Goal: Task Accomplishment & Management: Manage account settings

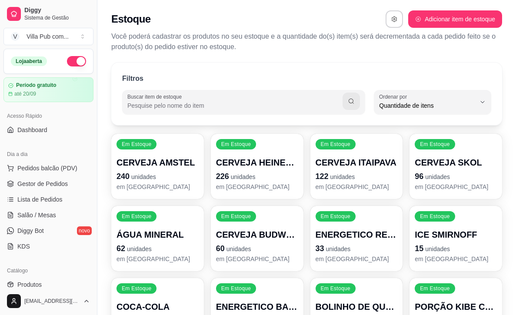
select select "QUANTITY_ORDER"
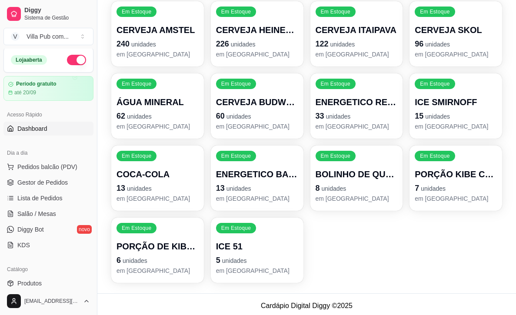
click at [33, 130] on span "Dashboard" at bounding box center [32, 128] width 30 height 9
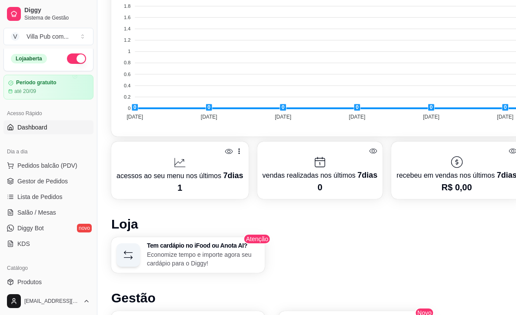
scroll to position [322, 0]
click at [184, 189] on p "1" at bounding box center [179, 187] width 127 height 12
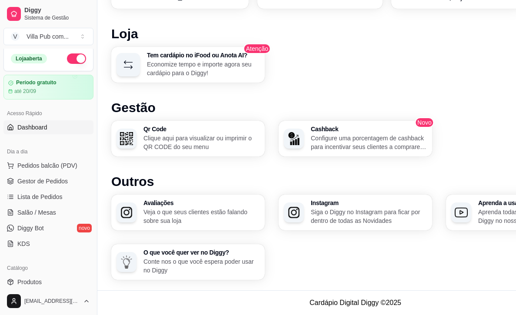
scroll to position [511, 0]
click at [156, 130] on h3 "Qr Code" at bounding box center [201, 129] width 116 height 6
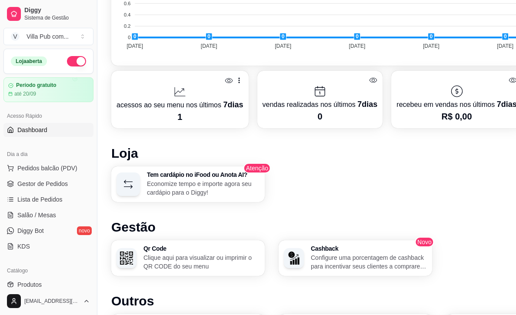
scroll to position [392, 0]
click at [45, 167] on span "Pedidos balcão (PDV)" at bounding box center [47, 168] width 60 height 9
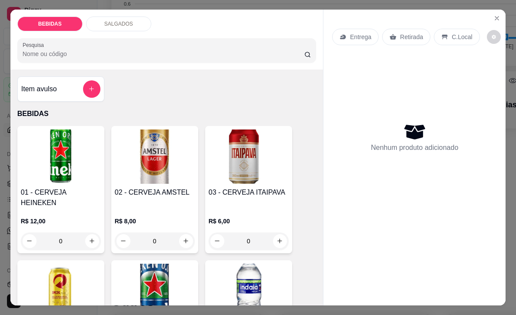
click at [399, 36] on div "Retirada" at bounding box center [406, 37] width 48 height 17
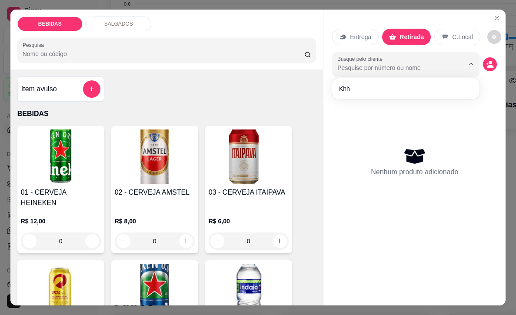
click at [393, 69] on input "Busque pelo cliente" at bounding box center [393, 67] width 113 height 9
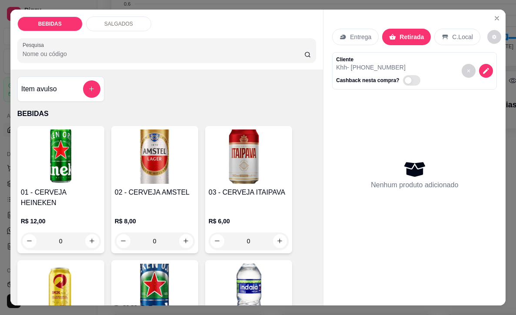
click at [371, 65] on p "Khh - [PHONE_NUMBER]" at bounding box center [379, 67] width 87 height 9
click at [448, 69] on div "Cliente Khh - [PHONE_NUMBER] Cashback nesta compra?" at bounding box center [414, 70] width 165 height 37
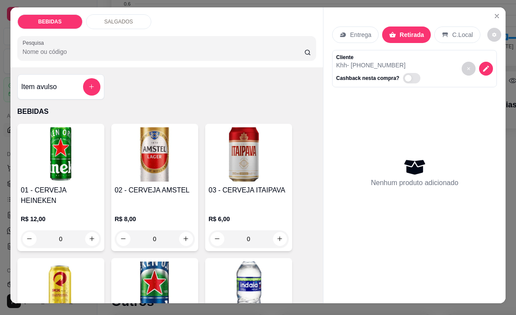
scroll to position [1, 0]
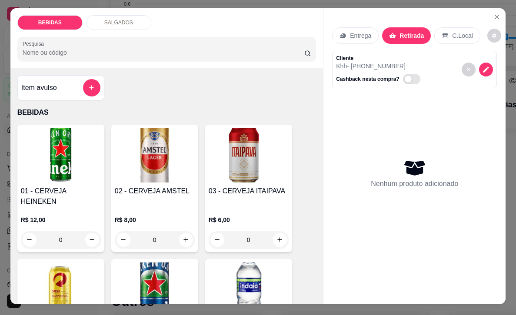
click at [421, 127] on div "Nenhum produto adicionado" at bounding box center [414, 173] width 165 height 170
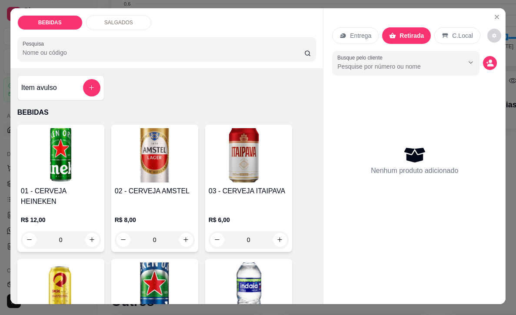
scroll to position [0, 0]
click at [500, 18] on icon "Close" at bounding box center [496, 16] width 7 height 7
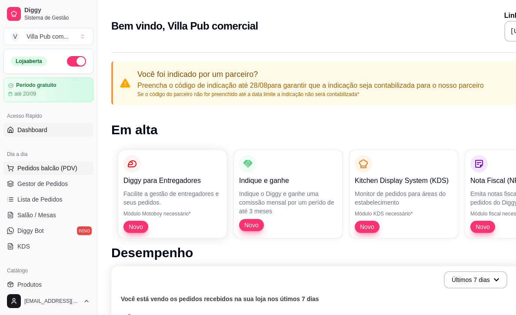
click at [43, 165] on span "Pedidos balcão (PDV)" at bounding box center [47, 168] width 60 height 9
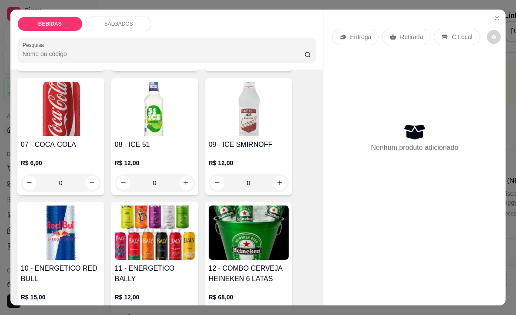
scroll to position [314, 0]
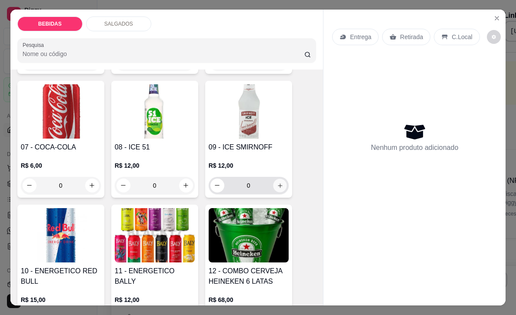
click at [282, 182] on icon "increase-product-quantity" at bounding box center [279, 185] width 7 height 7
type input "1"
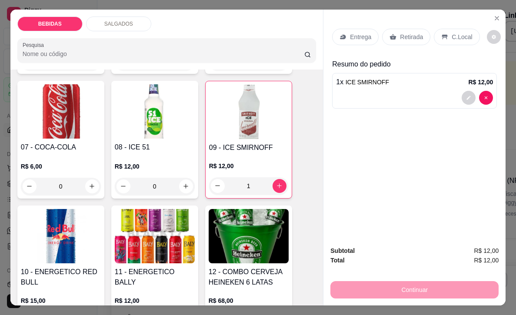
click at [410, 293] on div "Continuar" at bounding box center [414, 289] width 168 height 20
click at [396, 84] on div "1 x ICE SMIRNOFF R$ 12,00" at bounding box center [414, 82] width 157 height 10
click at [408, 293] on div "Continuar" at bounding box center [414, 289] width 168 height 20
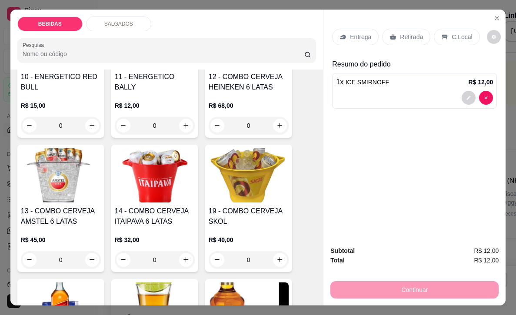
scroll to position [0, 0]
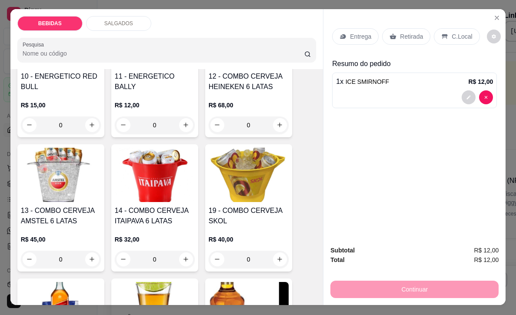
click at [463, 40] on p "C.Local" at bounding box center [462, 36] width 20 height 9
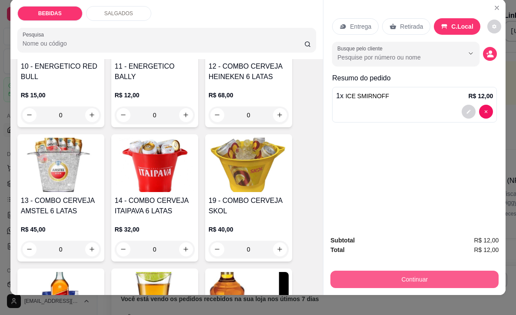
scroll to position [13, 0]
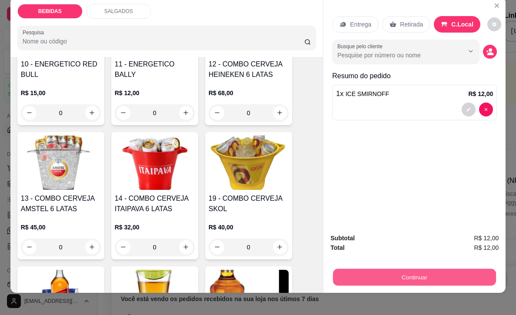
click at [416, 277] on button "Continuar" at bounding box center [414, 277] width 163 height 17
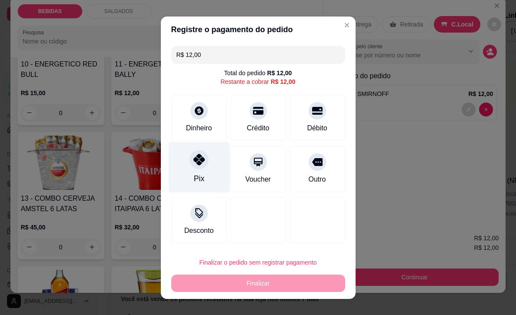
click at [200, 173] on div "Pix" at bounding box center [198, 178] width 10 height 11
type input "R$ 0,00"
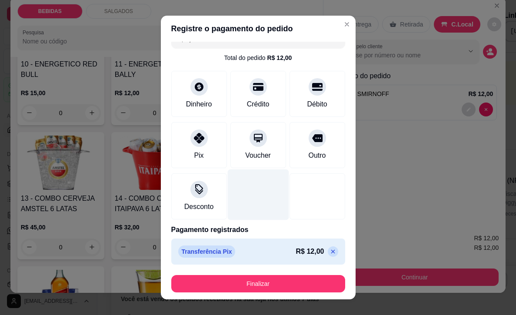
scroll to position [14, 0]
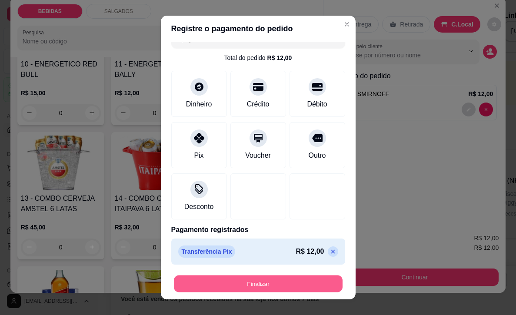
click at [259, 286] on button "Finalizar" at bounding box center [258, 283] width 169 height 17
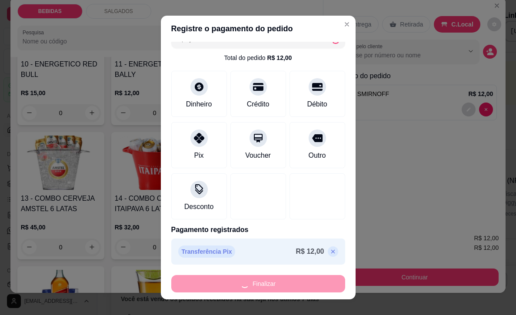
type input "0"
type input "-R$ 12,00"
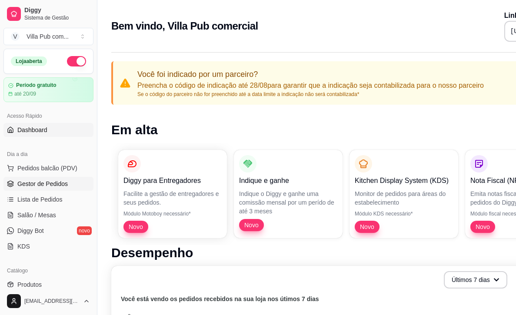
click at [41, 182] on span "Gestor de Pedidos" at bounding box center [42, 184] width 50 height 9
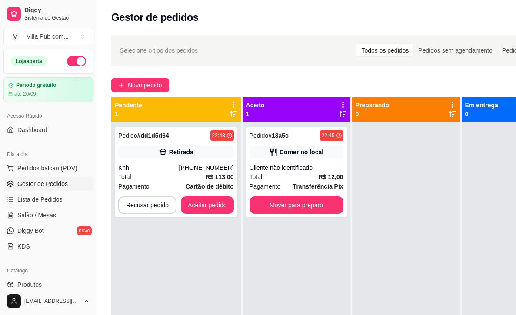
click at [189, 111] on div "Pendente 1" at bounding box center [176, 109] width 123 height 17
click at [162, 193] on div "Pedido # dd1d5d64 22:43 Retirada Khh [PHONE_NUMBER] Total R$ 113,00 Pagamento C…" at bounding box center [176, 172] width 123 height 90
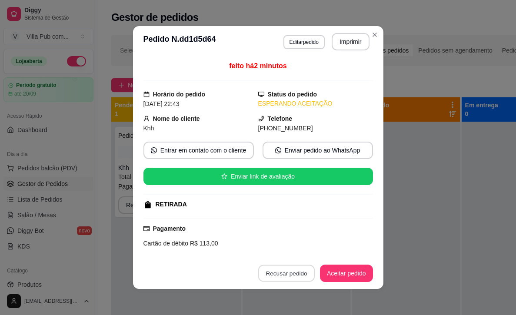
click at [277, 272] on button "Recusar pedido" at bounding box center [286, 273] width 57 height 17
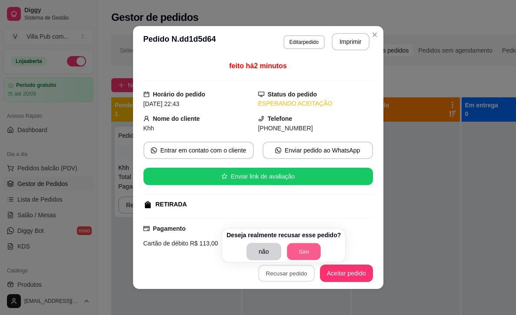
click at [296, 252] on button "Sim" at bounding box center [304, 251] width 34 height 17
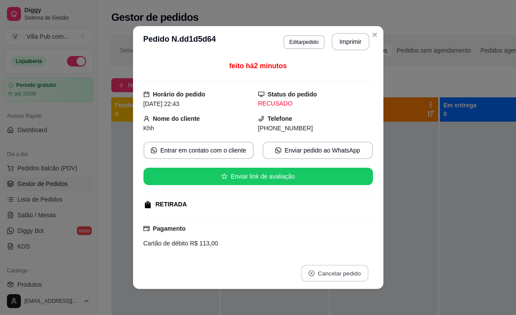
click at [333, 273] on button "Cancelar pedido" at bounding box center [334, 273] width 67 height 17
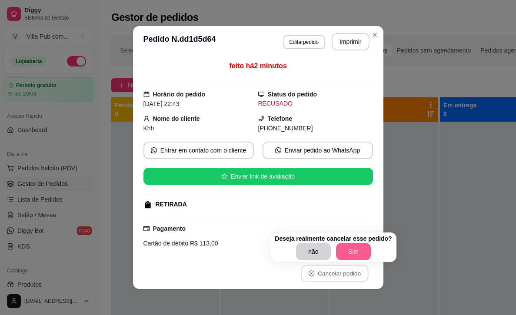
click at [358, 255] on button "Sim" at bounding box center [353, 251] width 35 height 17
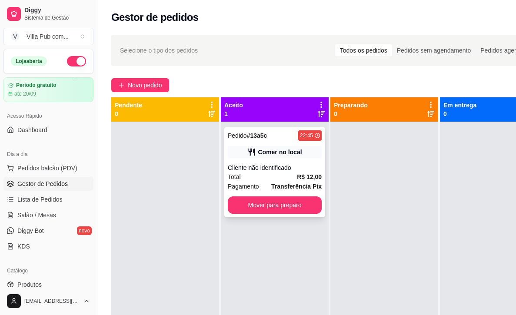
click at [262, 162] on div "Pedido # 13a5c 22:45 Comer no local Cliente não identificado Total R$ 12,00 Pag…" at bounding box center [274, 172] width 101 height 90
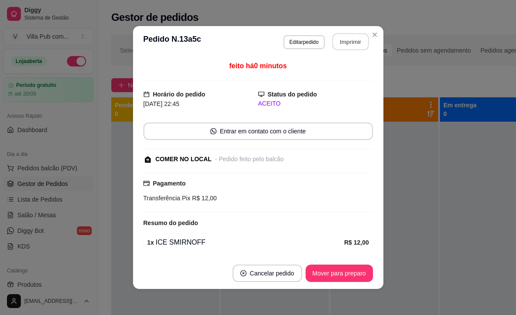
click at [357, 44] on button "Imprimir" at bounding box center [350, 41] width 37 height 17
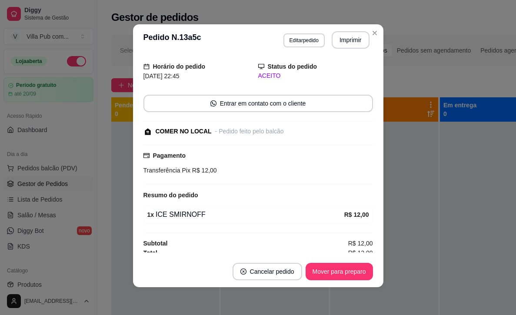
scroll to position [2, 0]
click at [267, 273] on button "Cancelar pedido" at bounding box center [268, 271] width 70 height 17
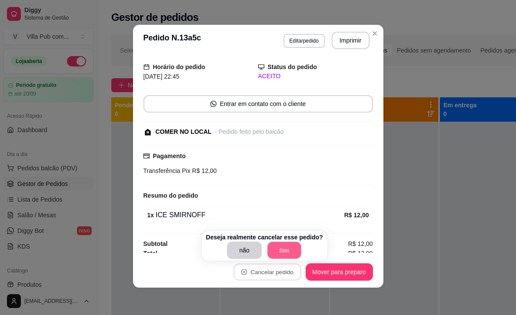
click at [292, 247] on button "Sim" at bounding box center [284, 250] width 34 height 17
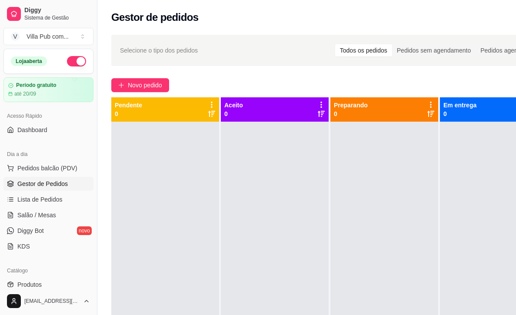
scroll to position [0, 0]
click at [26, 196] on span "Lista de Pedidos" at bounding box center [39, 199] width 45 height 9
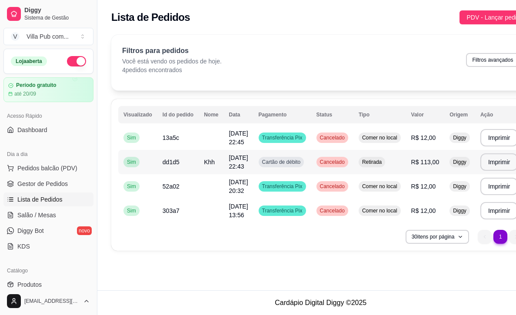
scroll to position [-3, 0]
click at [303, 141] on span "Transferência Pix" at bounding box center [282, 137] width 44 height 7
drag, startPoint x: 283, startPoint y: 312, endPoint x: 345, endPoint y: 319, distance: 62.5
click at [345, 315] on html "Diggy Sistema de Gestão V Villa Pub com ... Loja aberta Período gratuito até 20…" at bounding box center [258, 157] width 516 height 315
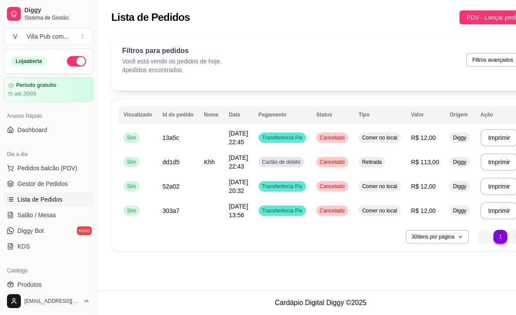
drag, startPoint x: 346, startPoint y: 312, endPoint x: 368, endPoint y: 315, distance: 21.9
click at [368, 315] on footer "Cardápio Digital Diggy © 2025" at bounding box center [320, 302] width 446 height 25
drag, startPoint x: 410, startPoint y: 311, endPoint x: 480, endPoint y: 319, distance: 70.4
click at [480, 315] on html "Diggy Sistema de Gestão V Villa Pub com ... Loja aberta Período gratuito até 20…" at bounding box center [258, 157] width 516 height 315
click at [505, 310] on footer "Cardápio Digital Diggy © 2025" at bounding box center [320, 302] width 446 height 25
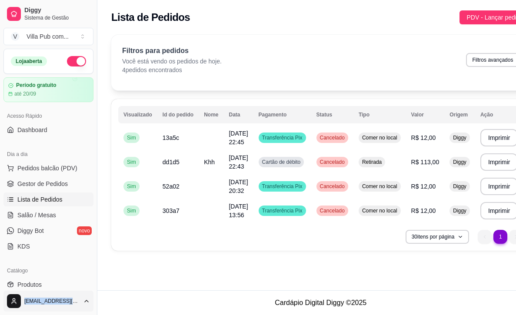
drag, startPoint x: 7, startPoint y: 312, endPoint x: 89, endPoint y: 305, distance: 82.4
click at [42, 315] on html "Diggy Sistema de Gestão V Villa Pub com ... Loja aberta Período gratuito até 20…" at bounding box center [258, 157] width 516 height 315
click at [259, 236] on div "30 itens por página 1 1" at bounding box center [320, 237] width 405 height 14
click at [402, 238] on div "30 itens por página 1 1" at bounding box center [320, 237] width 405 height 14
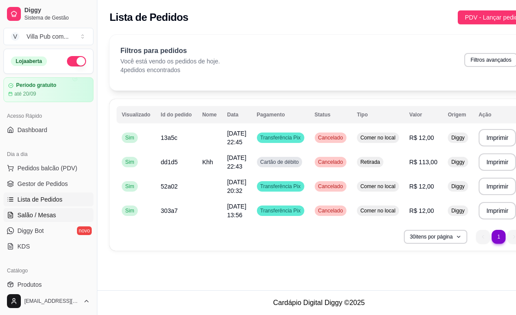
click at [32, 215] on span "Salão / Mesas" at bounding box center [36, 215] width 39 height 9
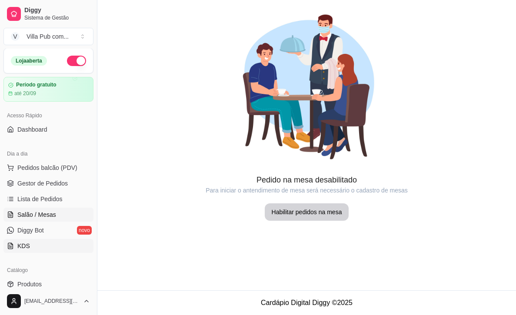
click at [23, 247] on span "KDS" at bounding box center [23, 246] width 13 height 9
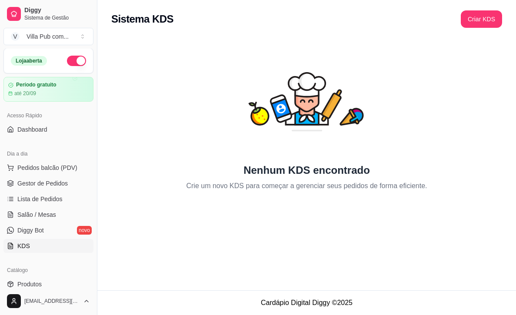
click at [300, 102] on icon "animation" at bounding box center [302, 101] width 4 height 2
click at [480, 23] on button "Criar KDS" at bounding box center [481, 18] width 41 height 17
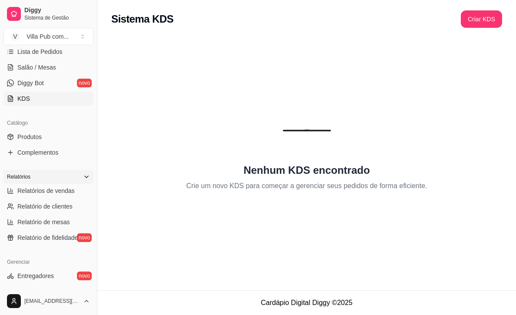
scroll to position [150, 0]
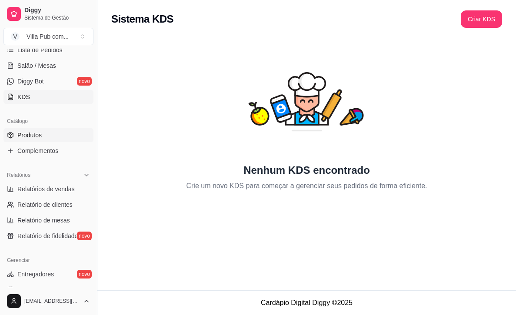
click at [37, 138] on span "Produtos" at bounding box center [29, 135] width 24 height 9
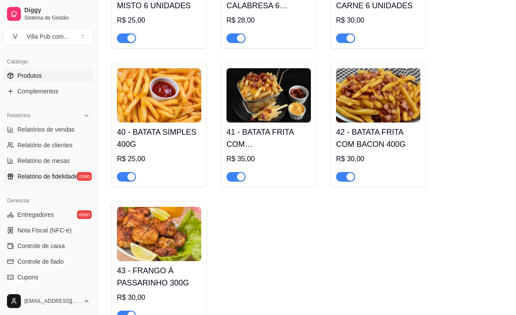
scroll to position [212, 0]
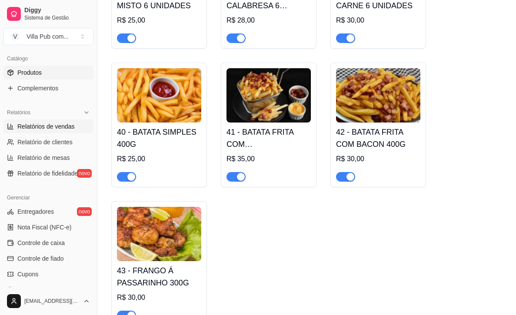
click at [48, 128] on span "Relatórios de vendas" at bounding box center [45, 126] width 57 height 9
select select "ALL"
select select "0"
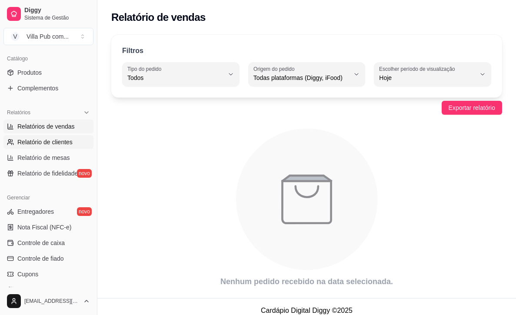
click at [43, 144] on span "Relatório de clientes" at bounding box center [44, 142] width 55 height 9
select select "30"
select select "HIGHEST_TOTAL_SPENT_WITH_ORDERS"
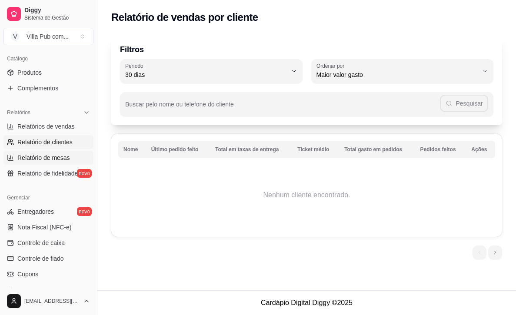
click at [43, 160] on span "Relatório de mesas" at bounding box center [43, 157] width 53 height 9
select select "TOTAL_OF_ORDERS"
select select "7"
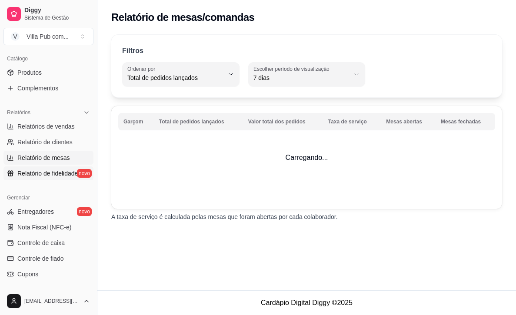
click at [30, 174] on span "Relatório de fidelidade" at bounding box center [47, 173] width 60 height 9
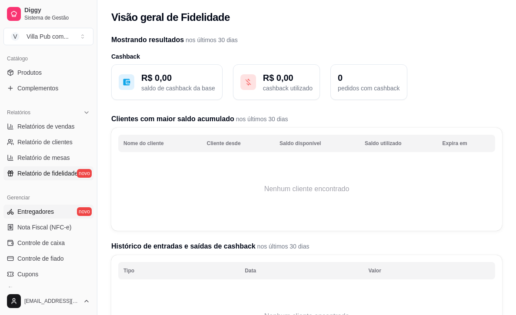
click at [45, 212] on span "Entregadores" at bounding box center [35, 211] width 37 height 9
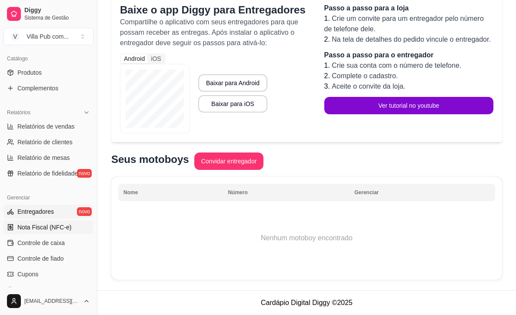
scroll to position [86, 0]
click at [51, 231] on span "Nota Fiscal (NFC-e)" at bounding box center [44, 227] width 54 height 9
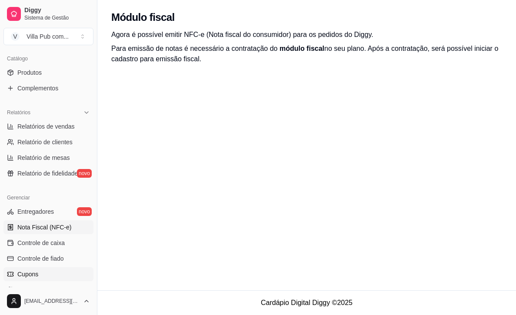
scroll to position [3, 0]
click at [43, 244] on span "Controle de caixa" at bounding box center [40, 243] width 47 height 9
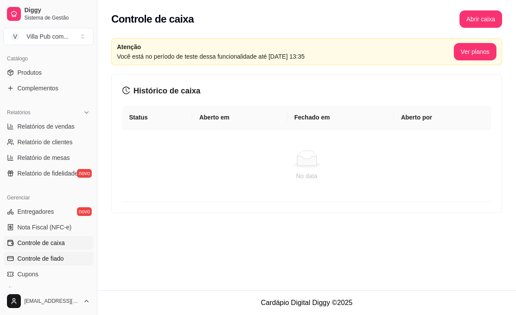
scroll to position [0, 1]
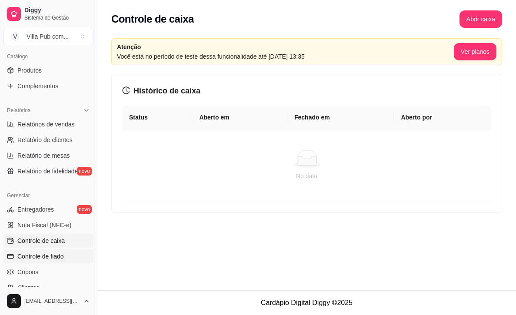
click at [62, 262] on link "Controle de fiado" at bounding box center [48, 257] width 90 height 14
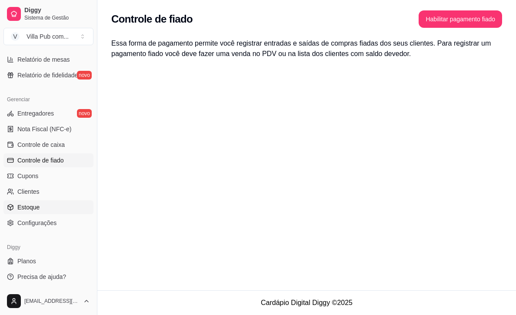
click at [32, 212] on link "Estoque" at bounding box center [48, 207] width 90 height 14
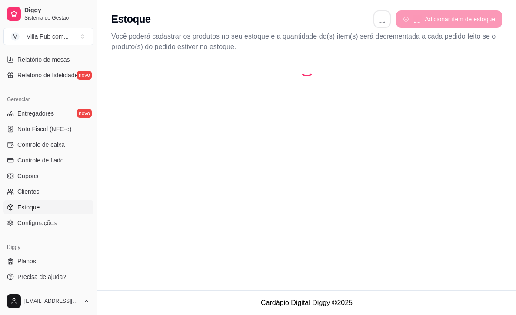
select select "QUANTITY_ORDER"
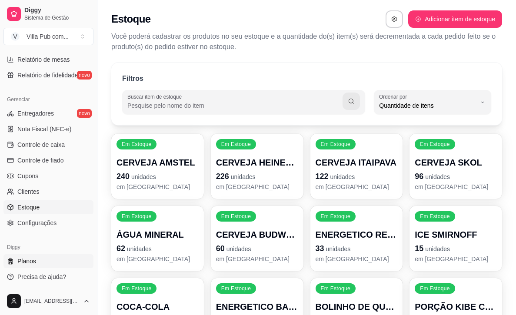
click at [20, 259] on span "Planos" at bounding box center [26, 261] width 19 height 9
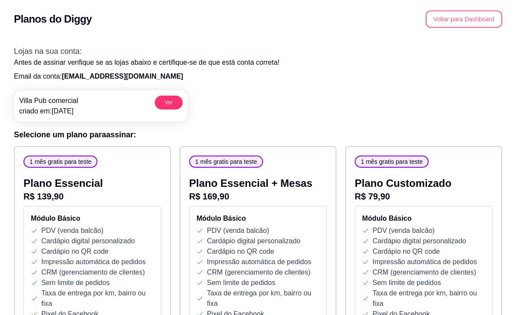
click at [465, 23] on button "Voltar para Dashboard" at bounding box center [464, 18] width 77 height 17
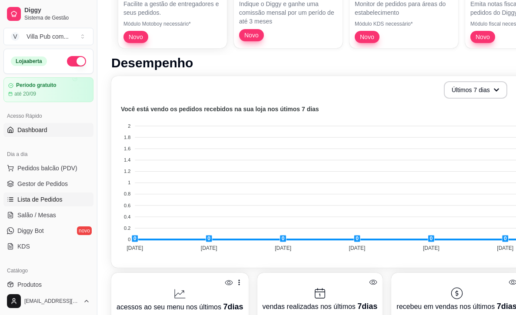
scroll to position [196, 0]
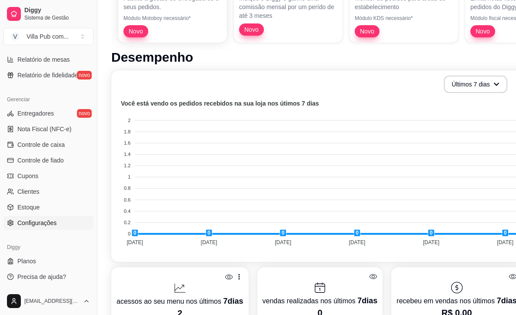
click at [28, 228] on link "Configurações" at bounding box center [48, 223] width 90 height 14
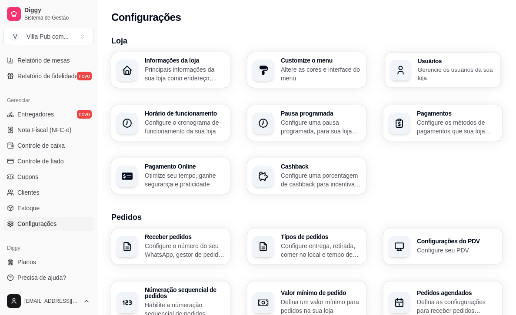
click at [461, 65] on div "Usuários Gerencie os usuários da sua loja" at bounding box center [456, 70] width 77 height 24
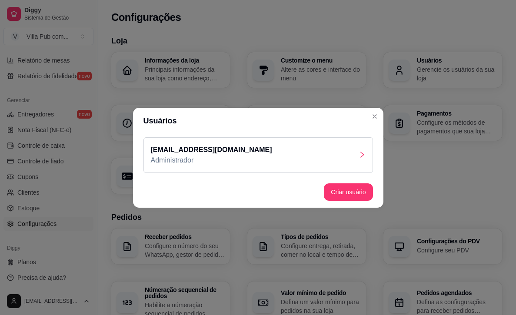
click at [354, 156] on div "villapubcomercial@gmail.com Administrador" at bounding box center [258, 155] width 230 height 36
click at [356, 193] on button "Criar usuário" at bounding box center [348, 191] width 49 height 17
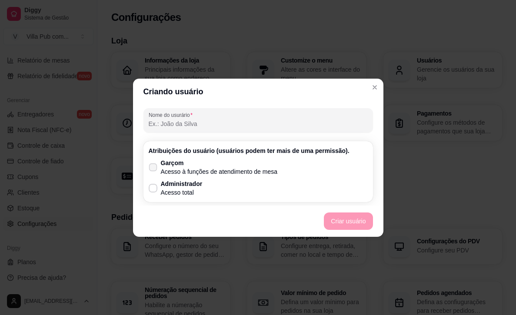
scroll to position [6, 0]
click at [156, 169] on icon at bounding box center [153, 167] width 7 height 5
click at [154, 168] on input "Garçom Acesso à funções de atendimento de mesa" at bounding box center [151, 166] width 6 height 6
checkbox input "true"
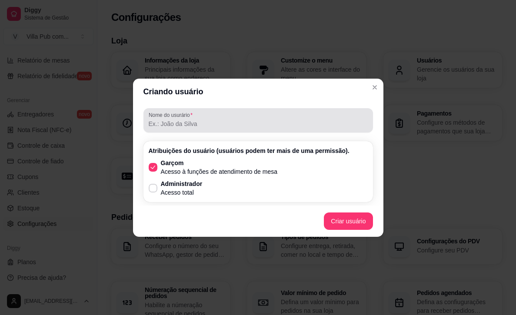
click at [196, 115] on label "Nome do usurário" at bounding box center [172, 114] width 47 height 7
click at [197, 120] on input "Nome do usurário" at bounding box center [258, 124] width 219 height 9
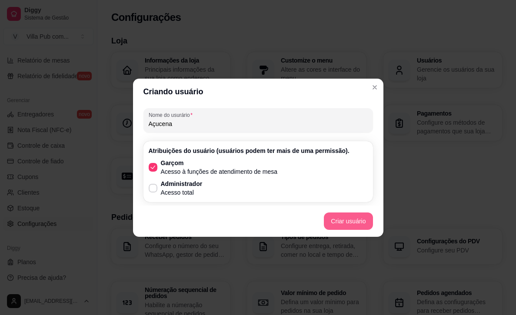
type input "Açucena"
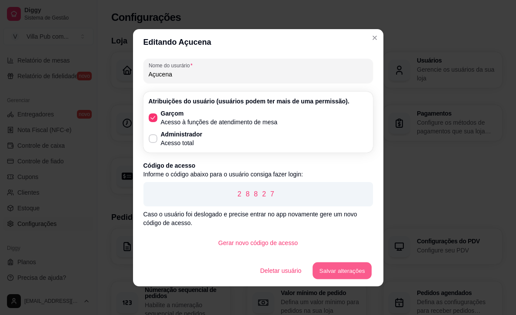
click at [347, 271] on button "Salvar alterações" at bounding box center [342, 270] width 59 height 17
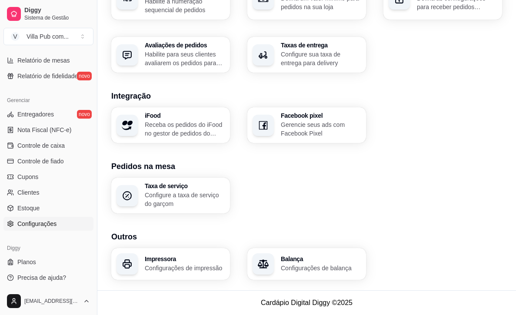
scroll to position [308, 0]
click at [154, 265] on p "Configurações de impressão" at bounding box center [184, 268] width 77 height 8
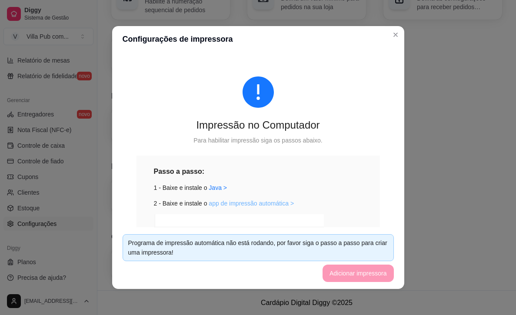
click at [230, 204] on link "app de impressão automática >" at bounding box center [251, 203] width 85 height 7
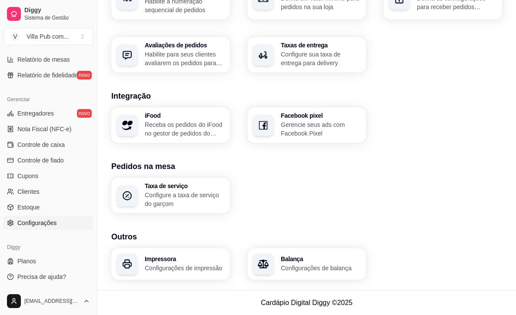
scroll to position [310, 0]
click at [27, 203] on span "Estoque" at bounding box center [28, 207] width 22 height 9
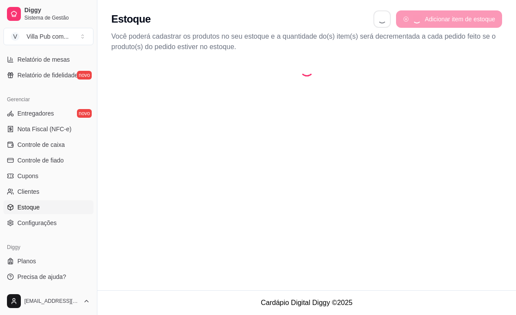
select select "QUANTITY_ORDER"
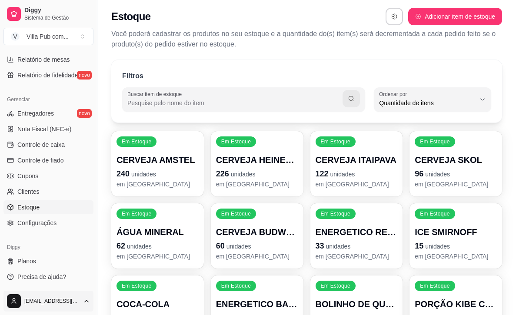
scroll to position [3, 0]
click at [73, 300] on html "Diggy Sistema de Gestão V Villa Pub com ... Loja aberta Período gratuito até 20…" at bounding box center [258, 154] width 516 height 315
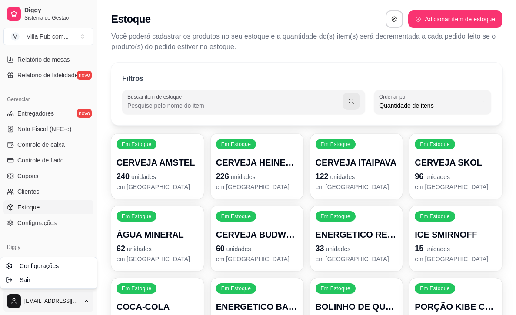
click at [63, 212] on html "Diggy Sistema de Gestão V Villa Pub com ... Loja aberta Período gratuito até 20…" at bounding box center [258, 157] width 516 height 315
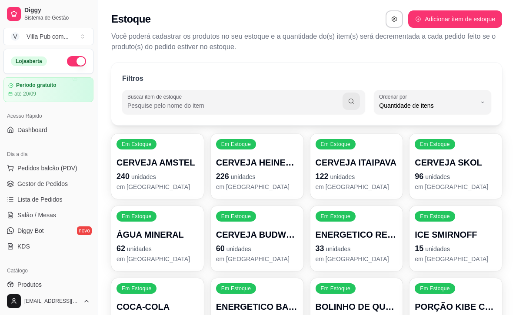
scroll to position [9, 0]
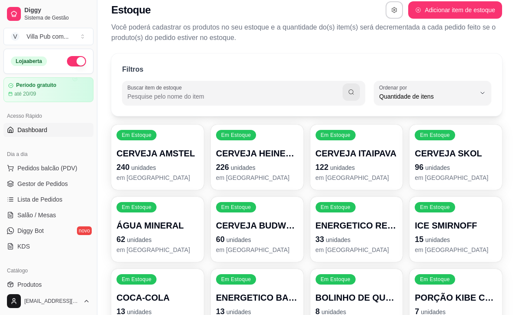
click at [26, 128] on span "Dashboard" at bounding box center [32, 130] width 30 height 9
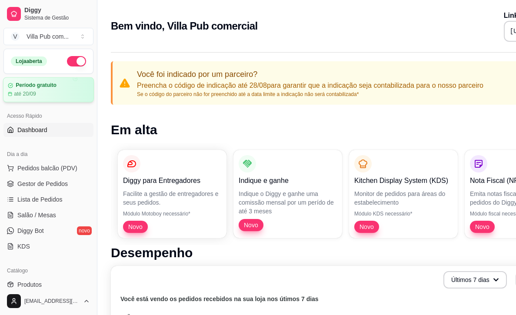
click at [30, 90] on div "Período gratuito até 20/09" at bounding box center [48, 89] width 81 height 15
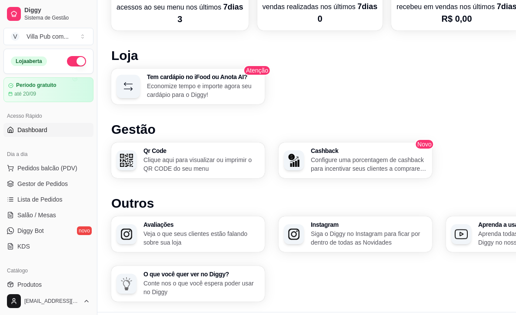
scroll to position [486, 0]
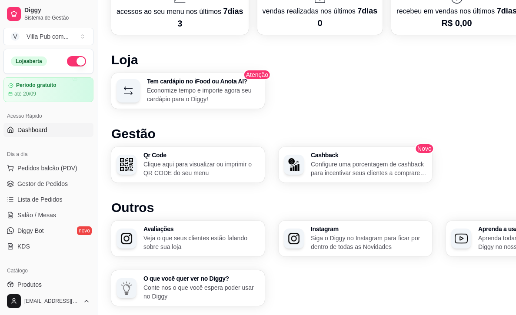
click at [160, 166] on p "Clique aqui para visualizar ou imprimir o QR CODE do seu menu" at bounding box center [201, 168] width 116 height 17
click at [47, 170] on span "Pedidos balcão (PDV)" at bounding box center [47, 168] width 60 height 9
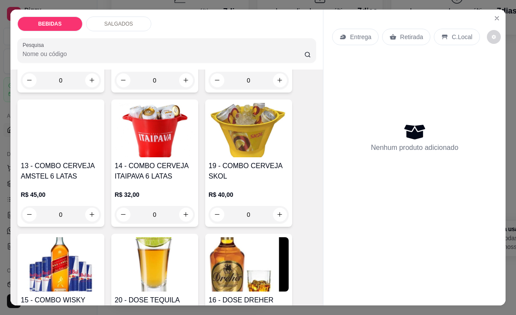
scroll to position [542, 0]
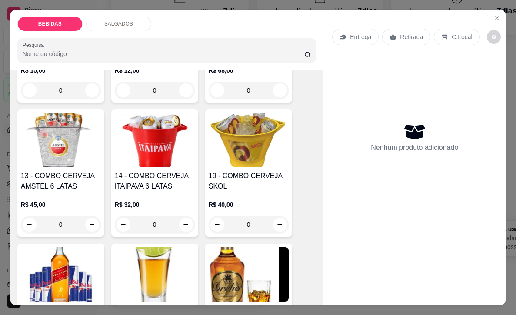
click at [261, 139] on img at bounding box center [249, 140] width 80 height 54
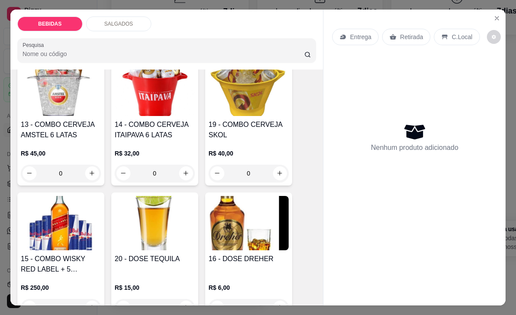
scroll to position [596, 0]
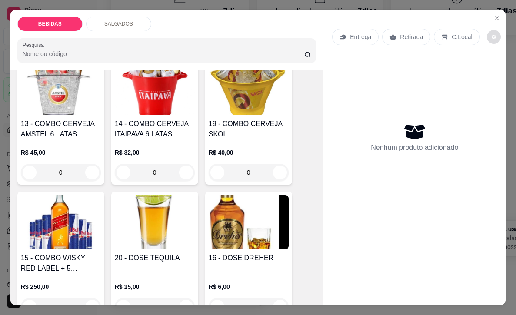
click at [493, 37] on icon "decrease-product-quantity" at bounding box center [493, 36] width 5 height 5
click at [399, 99] on div "Nenhum produto adicionado" at bounding box center [414, 137] width 165 height 170
click at [461, 40] on p "C.Local" at bounding box center [462, 37] width 20 height 9
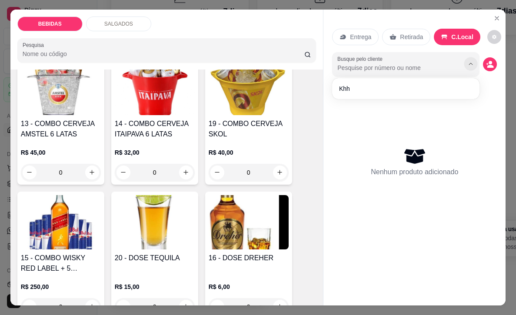
click at [473, 64] on icon "Show suggestions" at bounding box center [471, 63] width 7 height 7
click at [418, 132] on div "Nenhum produto adicionado" at bounding box center [414, 162] width 165 height 170
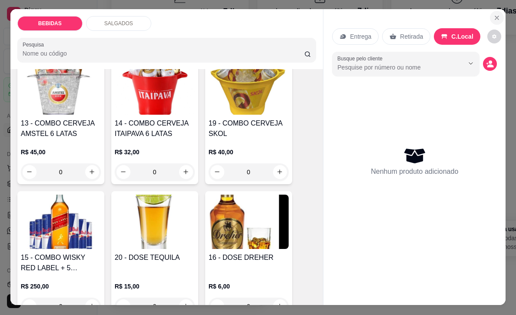
click at [501, 19] on button "Close" at bounding box center [497, 18] width 14 height 14
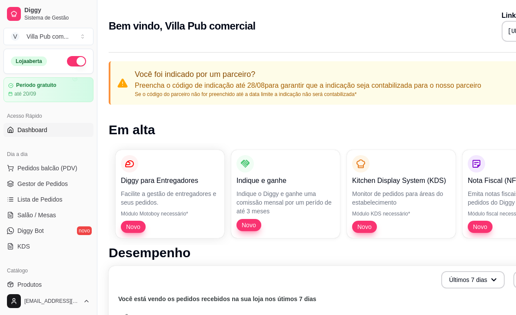
scroll to position [0, 3]
click at [30, 133] on span "Dashboard" at bounding box center [32, 130] width 30 height 9
click at [37, 15] on span "Sistema de Gestão" at bounding box center [57, 17] width 66 height 7
click at [82, 13] on span "Diggy" at bounding box center [57, 11] width 66 height 8
click at [31, 13] on span "Diggy" at bounding box center [57, 11] width 66 height 8
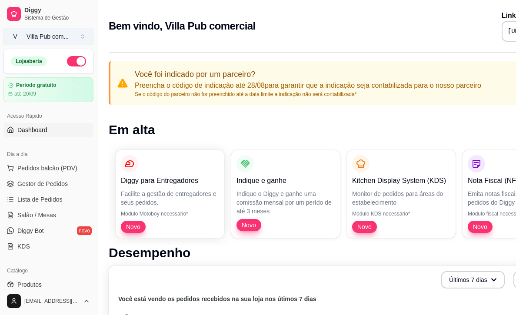
click at [87, 37] on button "V Villa Pub com ..." at bounding box center [48, 36] width 90 height 17
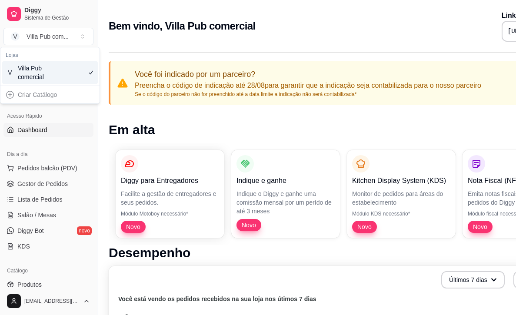
click at [88, 76] on div "V Villa Pub comercial" at bounding box center [50, 72] width 96 height 23
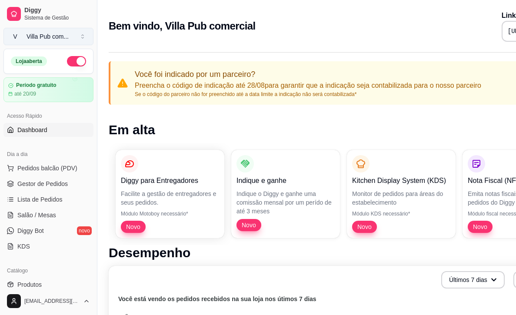
click at [84, 35] on button "V Villa Pub com ..." at bounding box center [48, 36] width 90 height 17
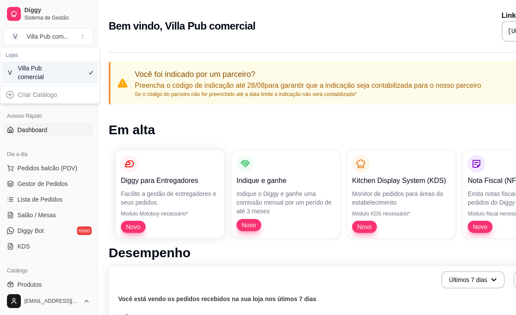
click at [29, 98] on div "Criar Catálogo" at bounding box center [50, 95] width 96 height 14
click at [87, 38] on button "V Villa Pub com ..." at bounding box center [48, 36] width 90 height 17
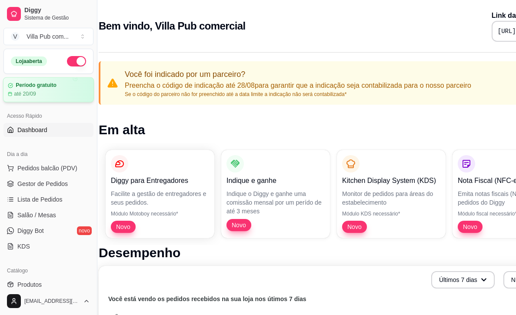
scroll to position [0, 15]
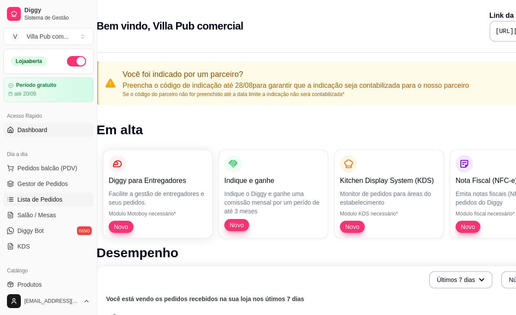
click at [42, 204] on link "Lista de Pedidos" at bounding box center [48, 200] width 90 height 14
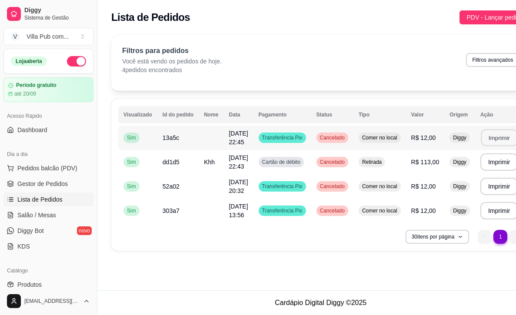
click at [509, 140] on button "Imprimir" at bounding box center [499, 138] width 37 height 17
click at [504, 165] on button "Imprimir" at bounding box center [499, 162] width 37 height 17
click at [126, 139] on span "Sim" at bounding box center [131, 137] width 13 height 7
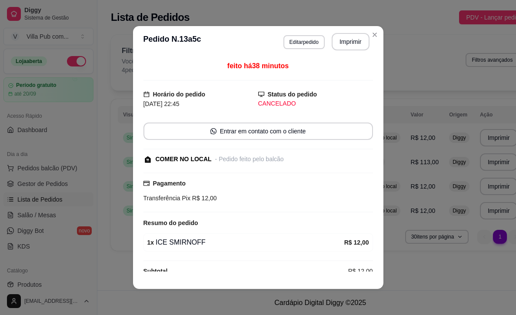
click at [305, 92] on strong "Status do pedido" at bounding box center [293, 94] width 50 height 7
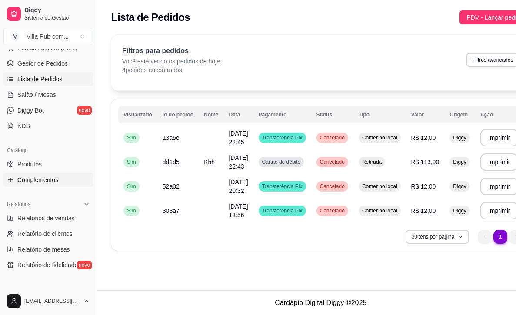
scroll to position [123, 0]
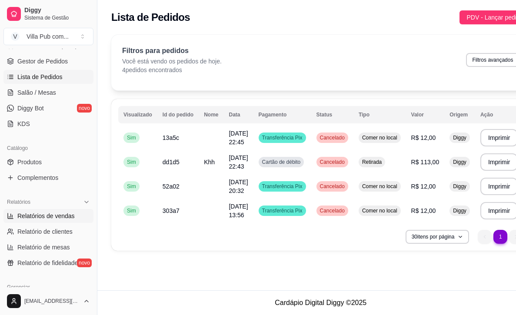
click at [47, 219] on span "Relatórios de vendas" at bounding box center [45, 216] width 57 height 9
select select "ALL"
select select "0"
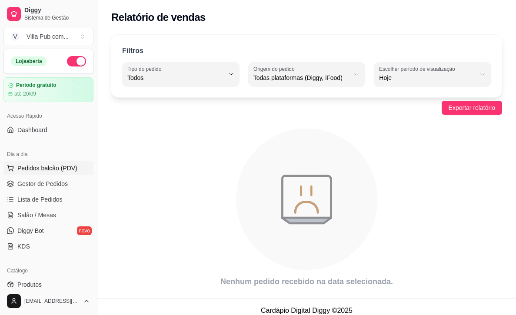
click at [42, 170] on span "Pedidos balcão (PDV)" at bounding box center [47, 168] width 60 height 9
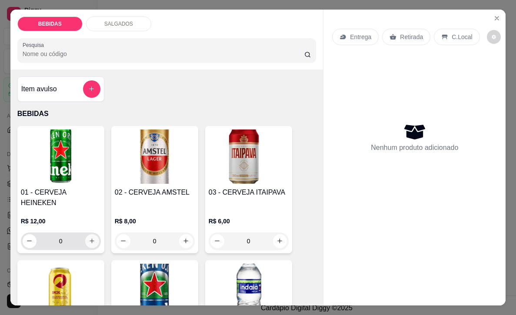
click at [92, 239] on icon "increase-product-quantity" at bounding box center [92, 241] width 5 height 5
type input "1"
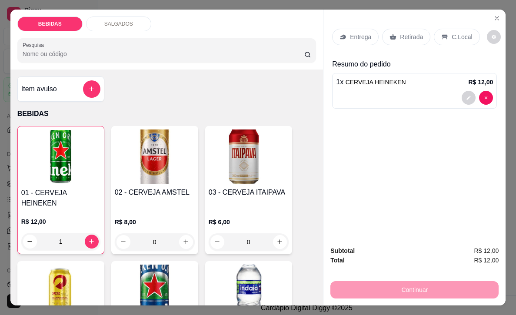
drag, startPoint x: 462, startPoint y: 37, endPoint x: 461, endPoint y: 49, distance: 12.6
click at [462, 37] on p "C.Local" at bounding box center [462, 37] width 20 height 9
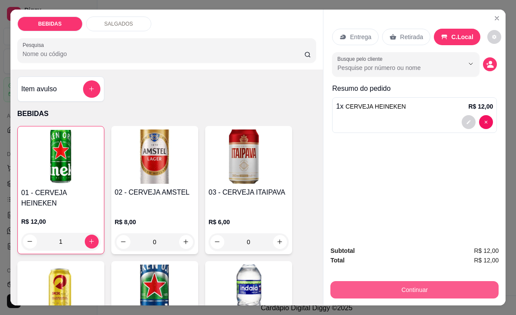
click at [430, 293] on button "Continuar" at bounding box center [414, 289] width 168 height 17
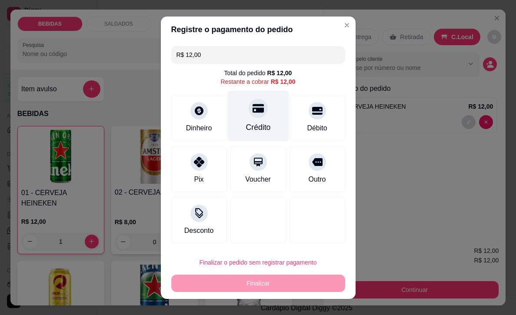
click at [256, 114] on div at bounding box center [258, 108] width 19 height 19
type input "R$ 0,00"
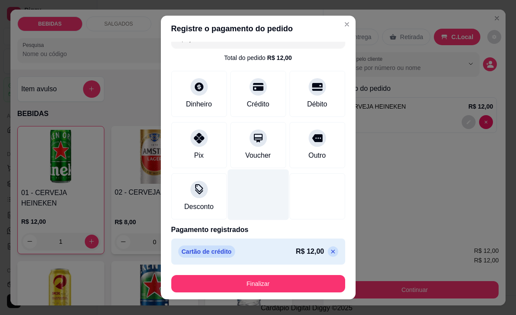
scroll to position [12, 0]
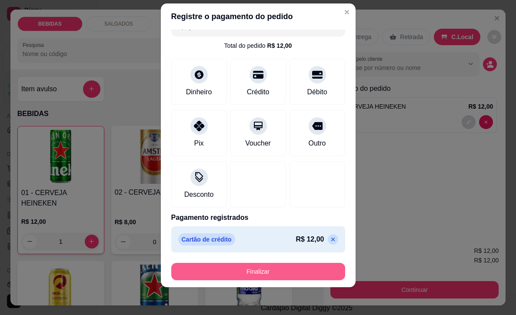
click at [260, 272] on button "Finalizar" at bounding box center [258, 271] width 174 height 17
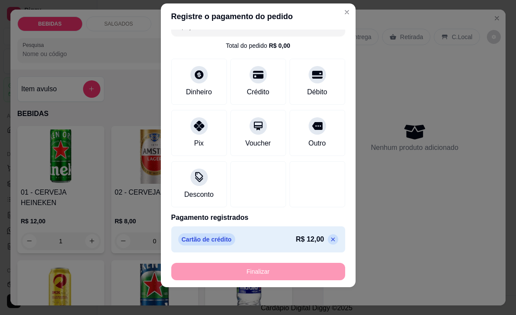
type input "0"
type input "-R$ 12,00"
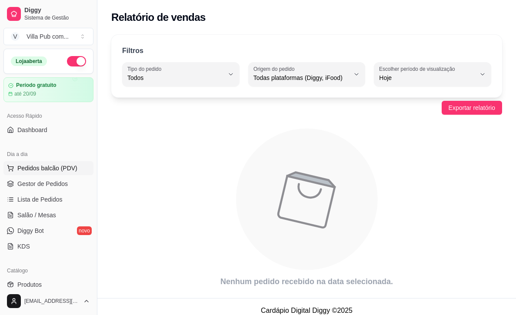
click at [38, 169] on span "Pedidos balcão (PDV)" at bounding box center [47, 168] width 60 height 9
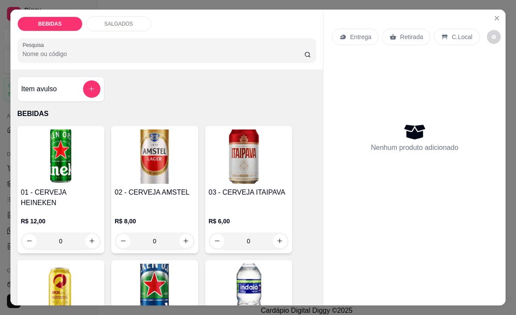
click at [459, 39] on p "C.Local" at bounding box center [462, 37] width 20 height 9
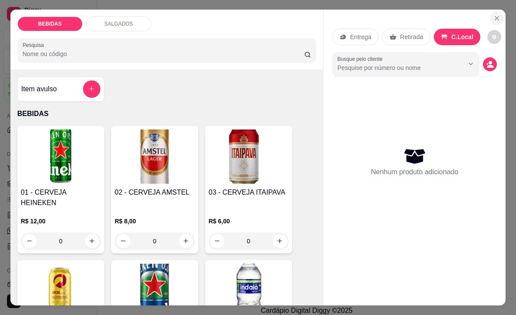
click at [497, 20] on icon "Close" at bounding box center [496, 18] width 7 height 7
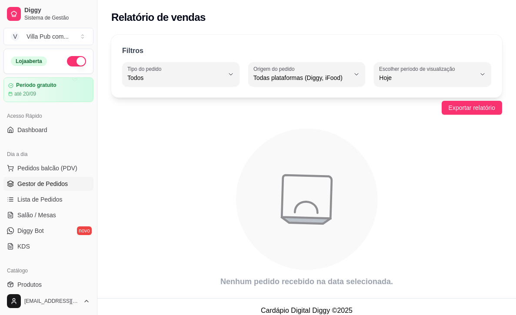
click at [61, 186] on span "Gestor de Pedidos" at bounding box center [42, 184] width 50 height 9
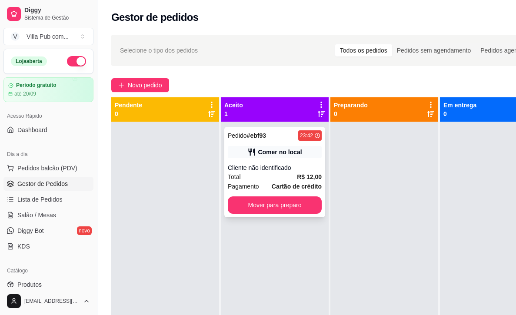
click at [287, 165] on div "Cliente não identificado" at bounding box center [275, 167] width 94 height 9
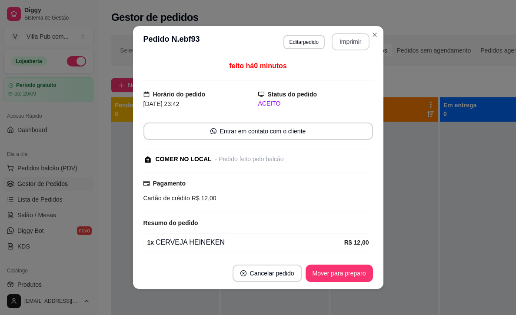
click at [339, 43] on button "Imprimir" at bounding box center [351, 41] width 38 height 17
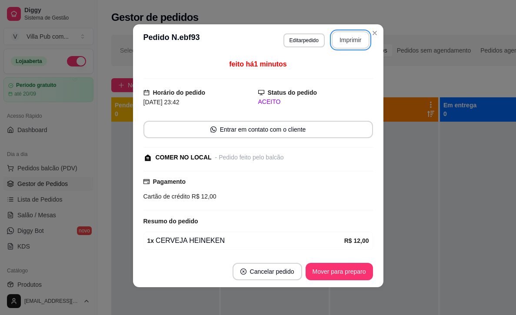
click at [343, 44] on button "Imprimir" at bounding box center [351, 39] width 38 height 17
click at [345, 37] on button "Imprimir" at bounding box center [350, 40] width 37 height 17
click at [344, 39] on button "Imprimir" at bounding box center [351, 39] width 38 height 17
click at [273, 275] on button "Cancelar pedido" at bounding box center [266, 271] width 67 height 17
click at [246, 247] on button "não" at bounding box center [245, 250] width 32 height 16
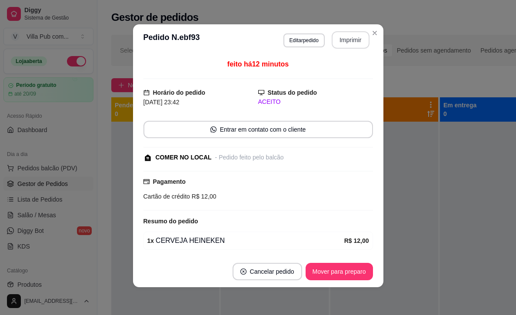
scroll to position [1, 0]
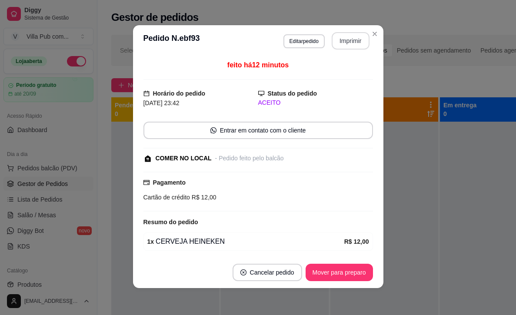
click at [343, 43] on button "Imprimir" at bounding box center [351, 40] width 38 height 17
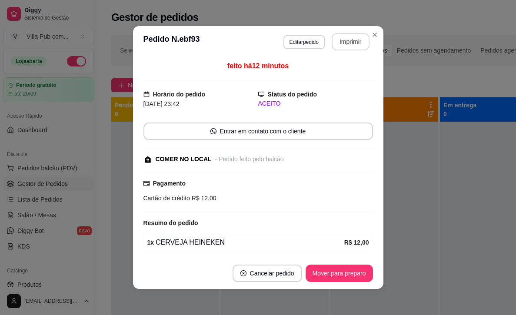
scroll to position [0, 0]
click at [353, 40] on button "Imprimir" at bounding box center [351, 41] width 38 height 17
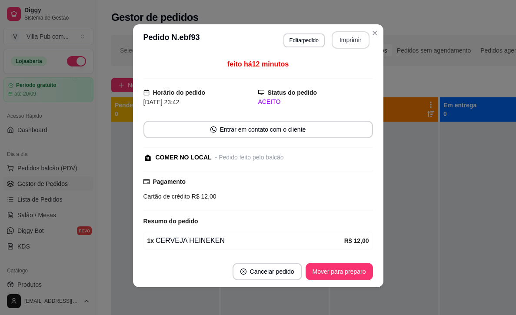
scroll to position [2, 0]
click at [346, 40] on button "Imprimir" at bounding box center [350, 40] width 37 height 17
click at [349, 44] on button "Imprimir" at bounding box center [350, 40] width 37 height 17
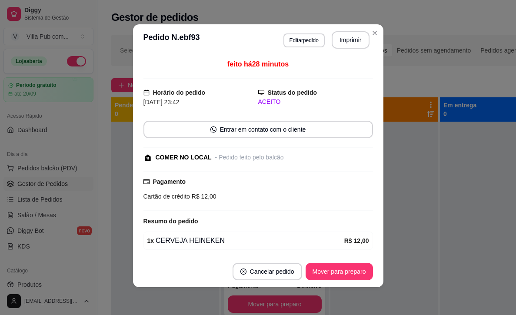
scroll to position [0, 0]
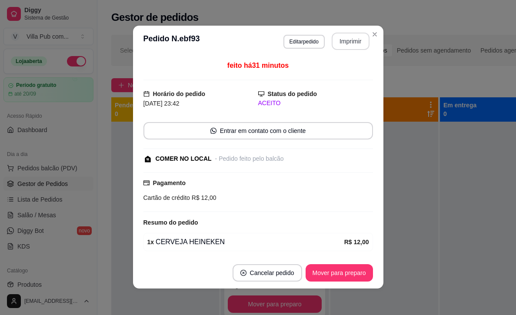
click at [352, 42] on button "Imprimir" at bounding box center [351, 41] width 38 height 17
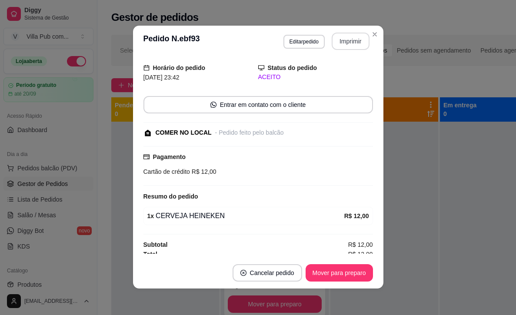
scroll to position [0, 0]
click at [349, 44] on button "Imprimir" at bounding box center [351, 41] width 38 height 17
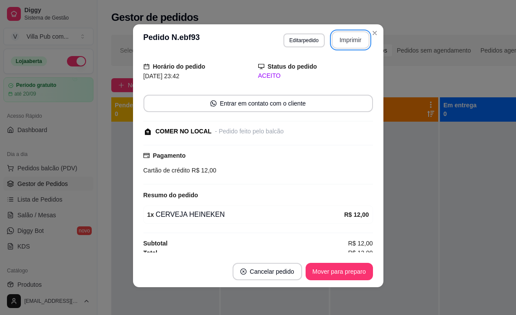
click at [345, 42] on button "Imprimir" at bounding box center [351, 39] width 38 height 17
click at [276, 272] on button "Cancelar pedido" at bounding box center [266, 271] width 67 height 17
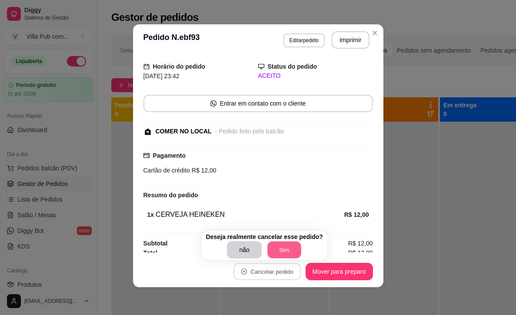
click at [293, 248] on button "Sim" at bounding box center [284, 250] width 34 height 17
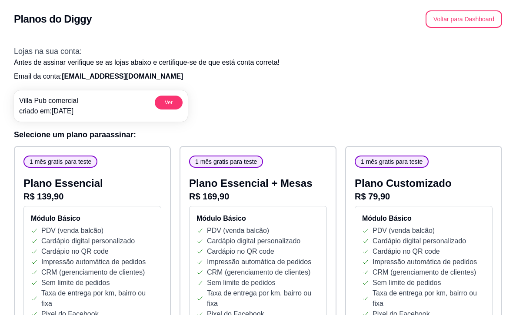
scroll to position [2, 0]
